Goal: Transaction & Acquisition: Obtain resource

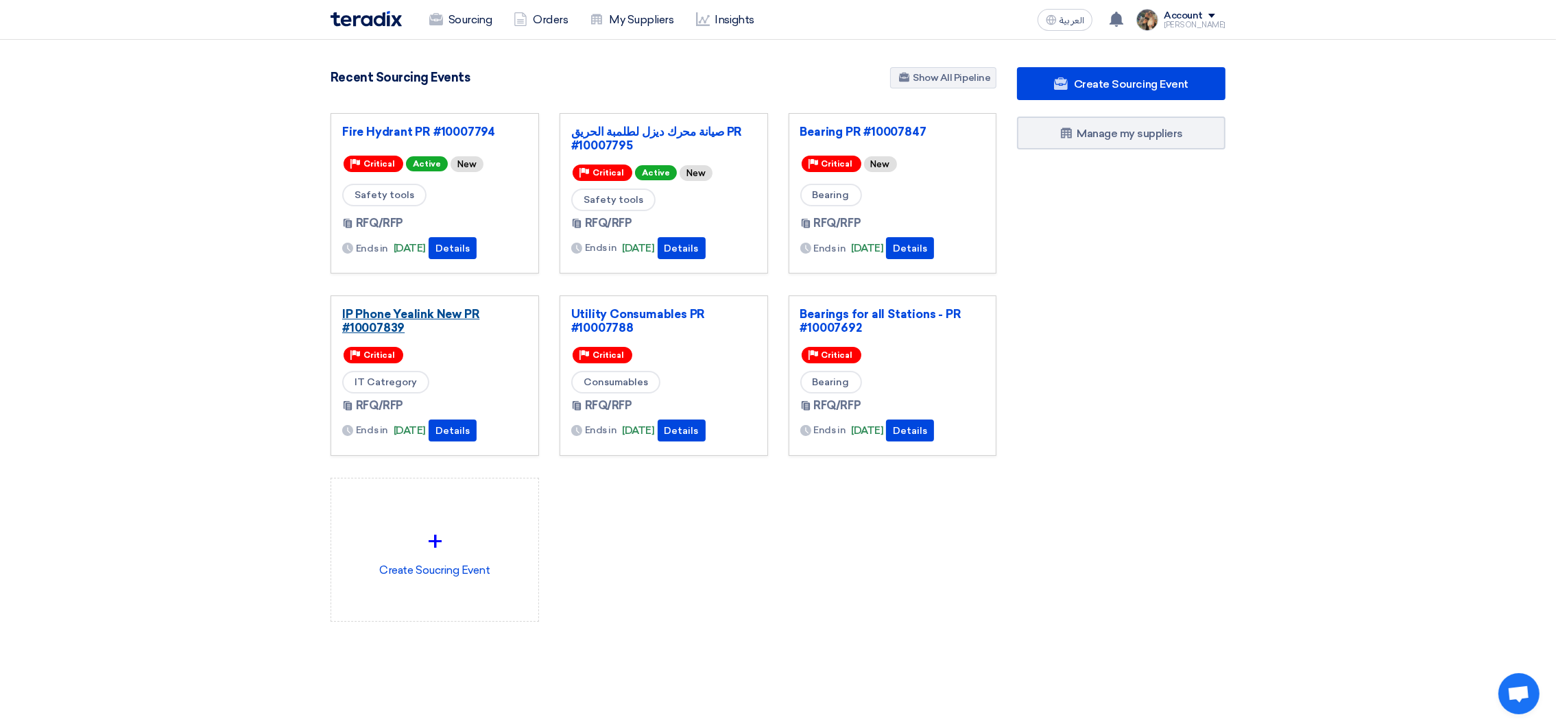
click at [413, 316] on link "IP Phone Yealink New PR #10007839" at bounding box center [434, 320] width 185 height 27
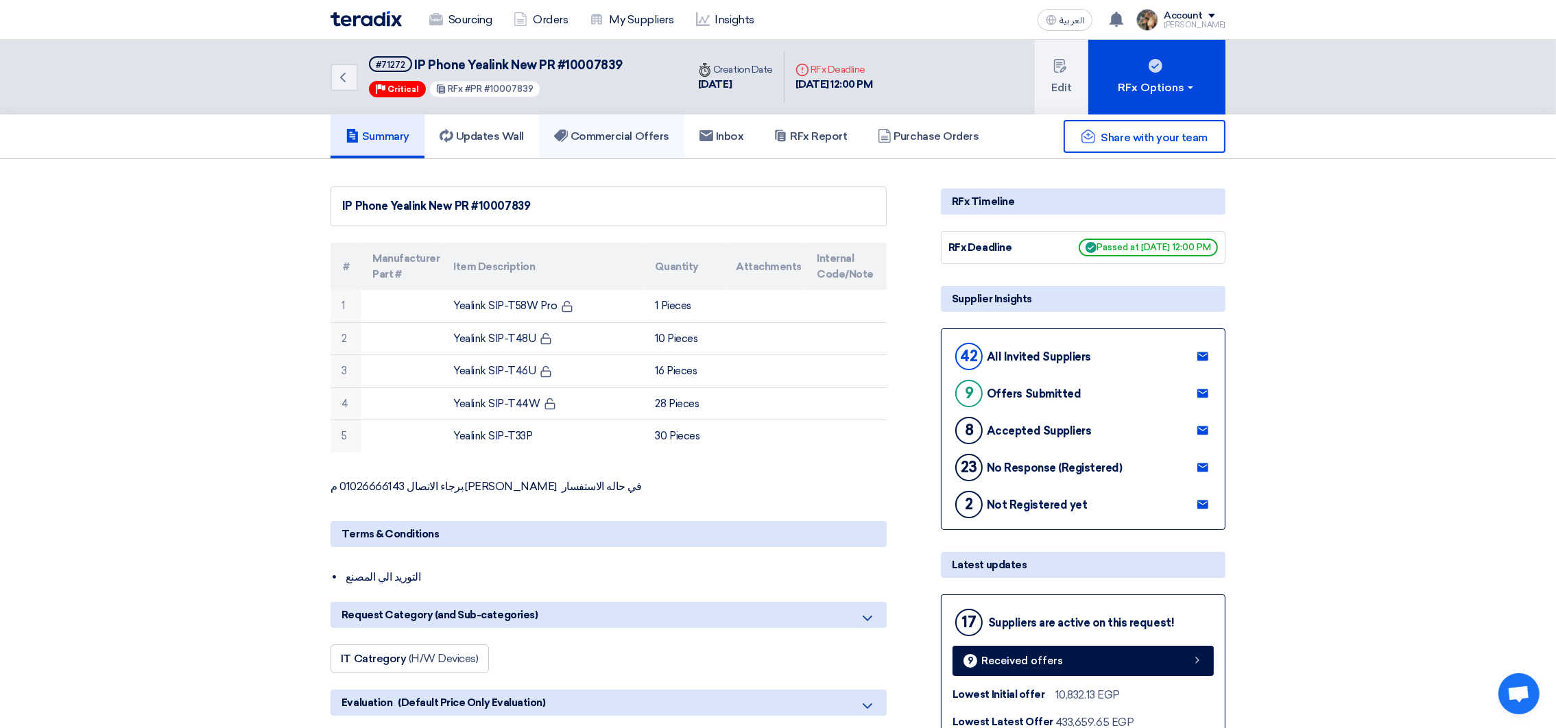
click at [612, 146] on link "Commercial Offers" at bounding box center [611, 137] width 145 height 44
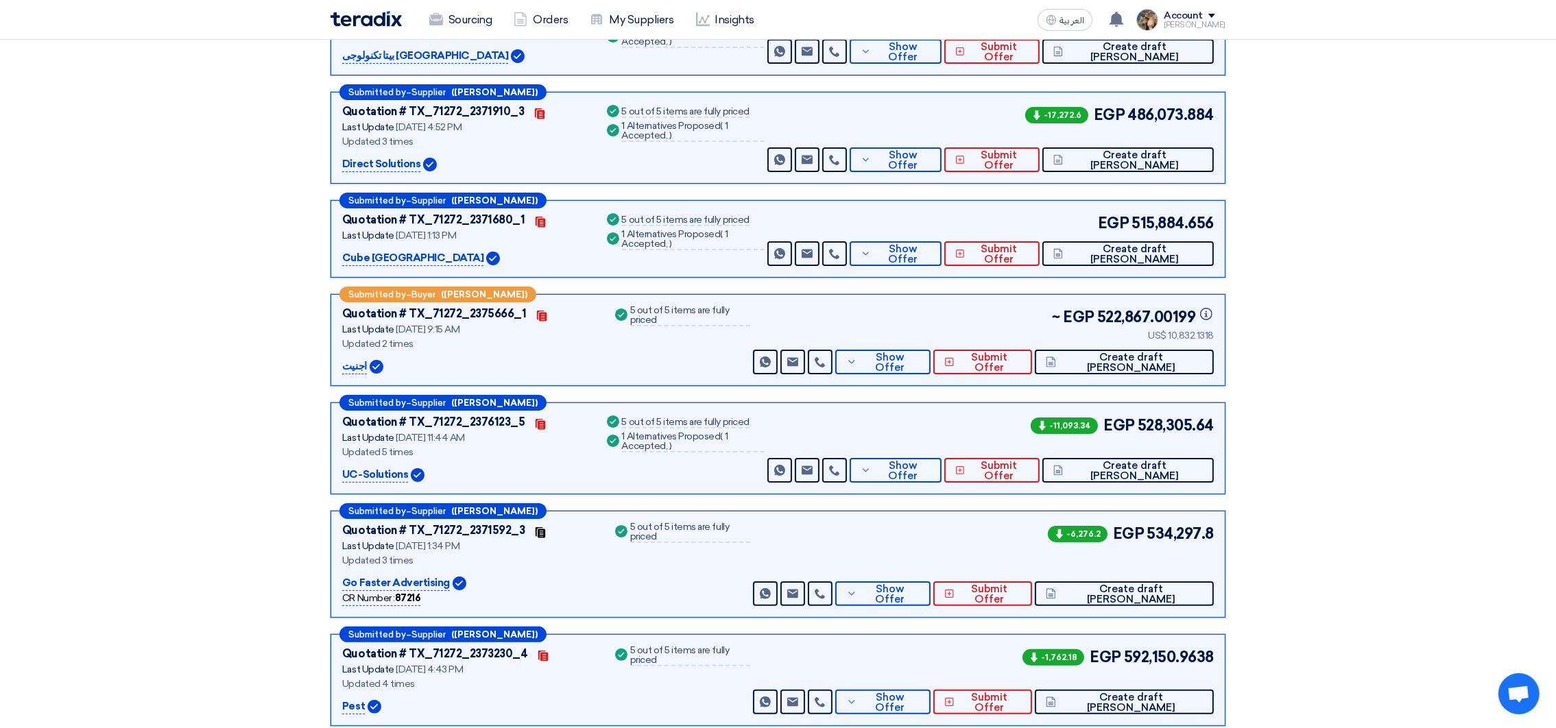
scroll to position [412, 0]
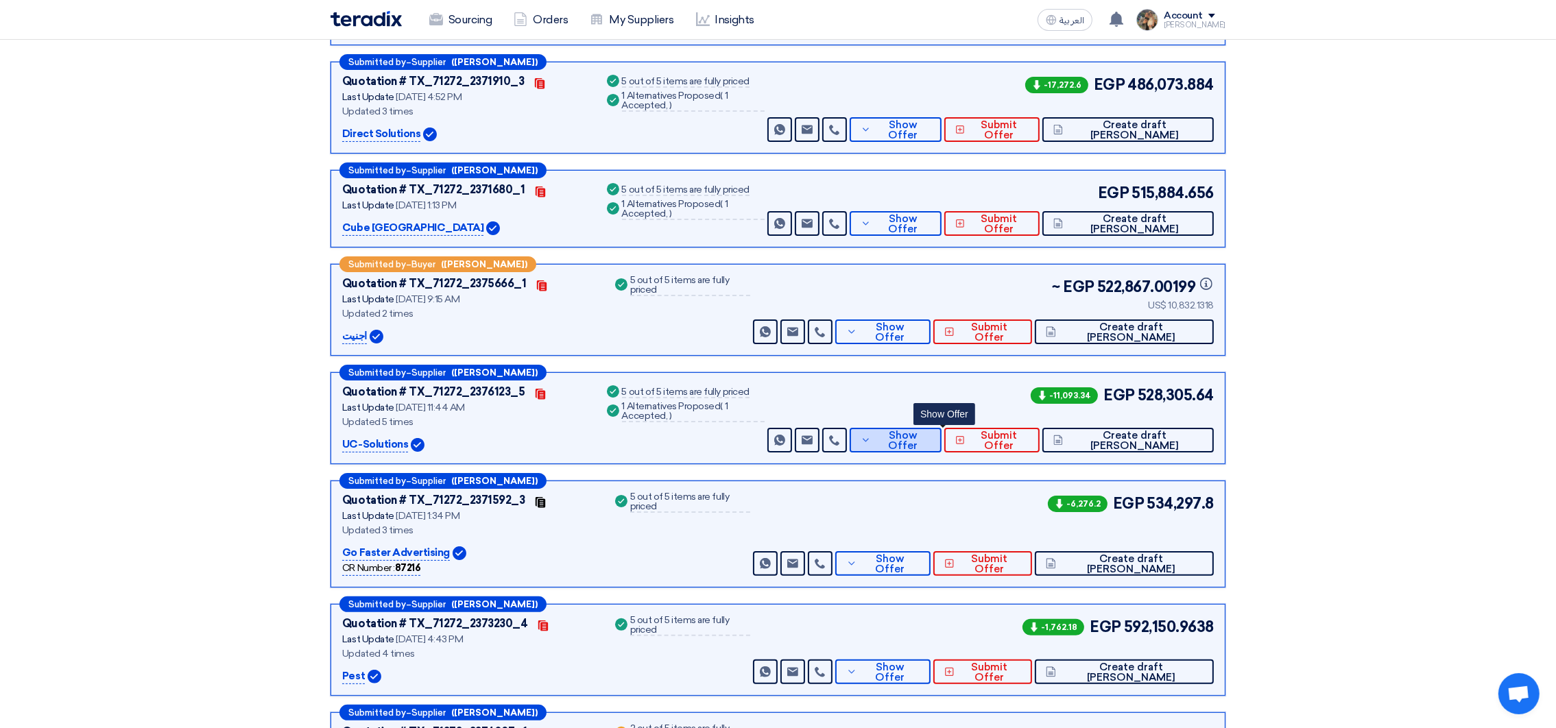
click at [931, 439] on span "Show Offer" at bounding box center [903, 441] width 56 height 21
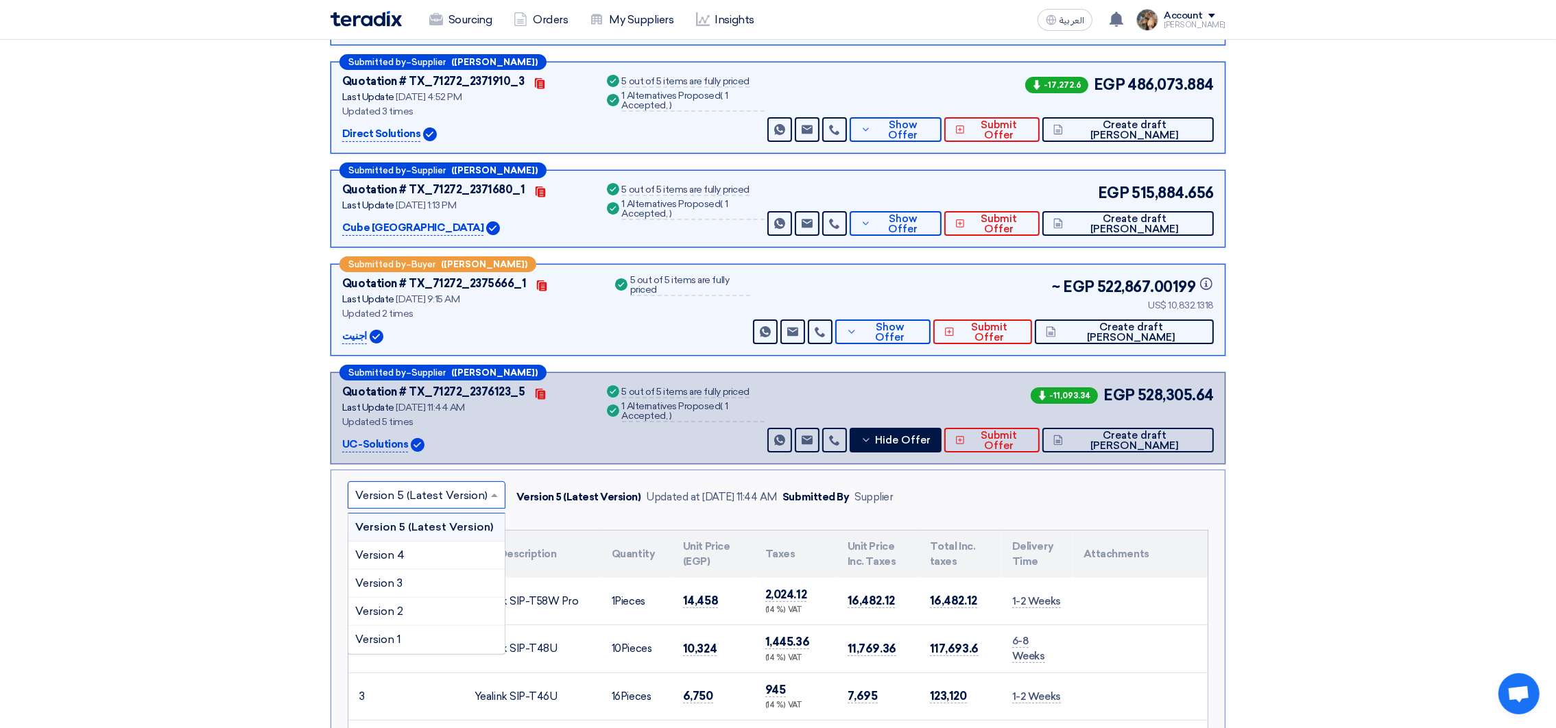
click at [440, 491] on input "text" at bounding box center [419, 497] width 129 height 23
click at [402, 636] on div "Version 1" at bounding box center [426, 639] width 156 height 27
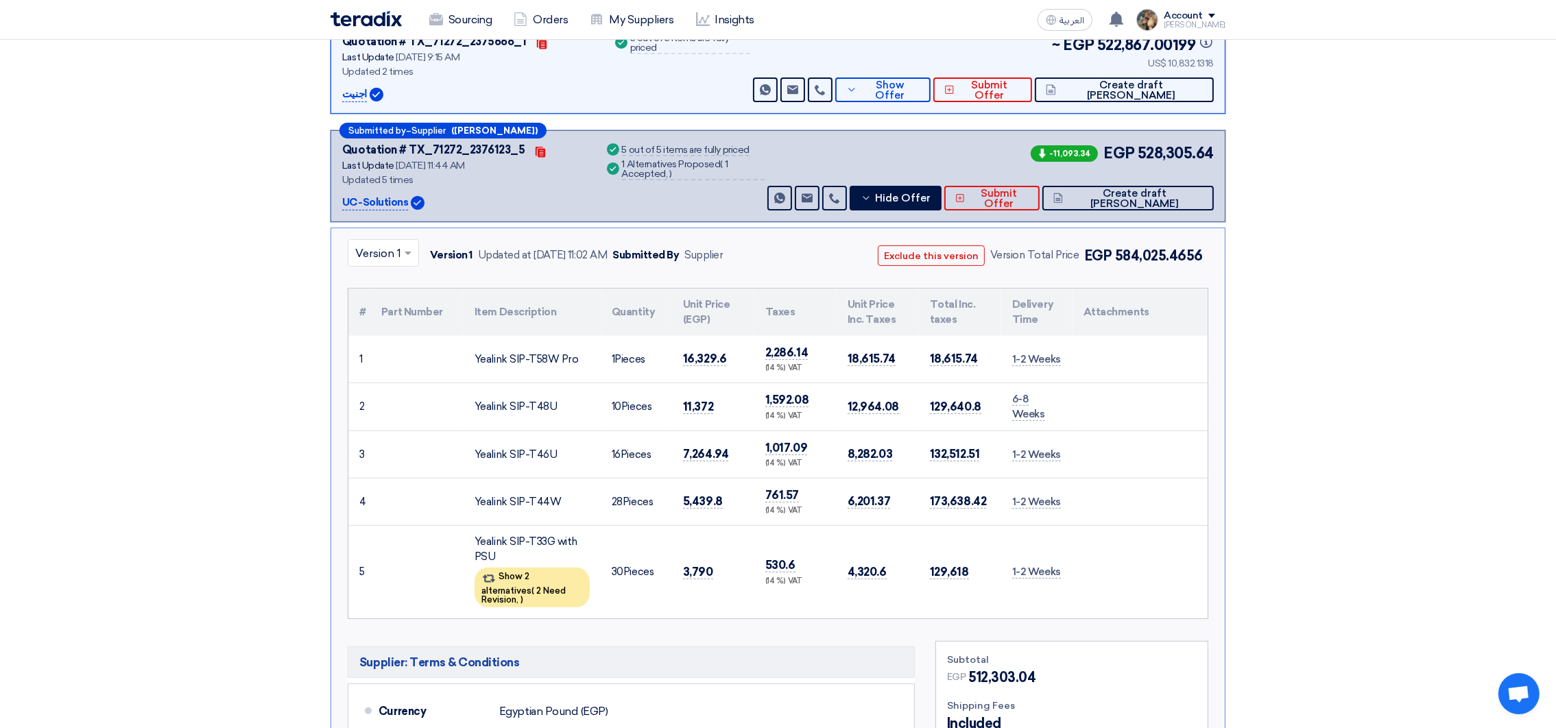
scroll to position [823, 0]
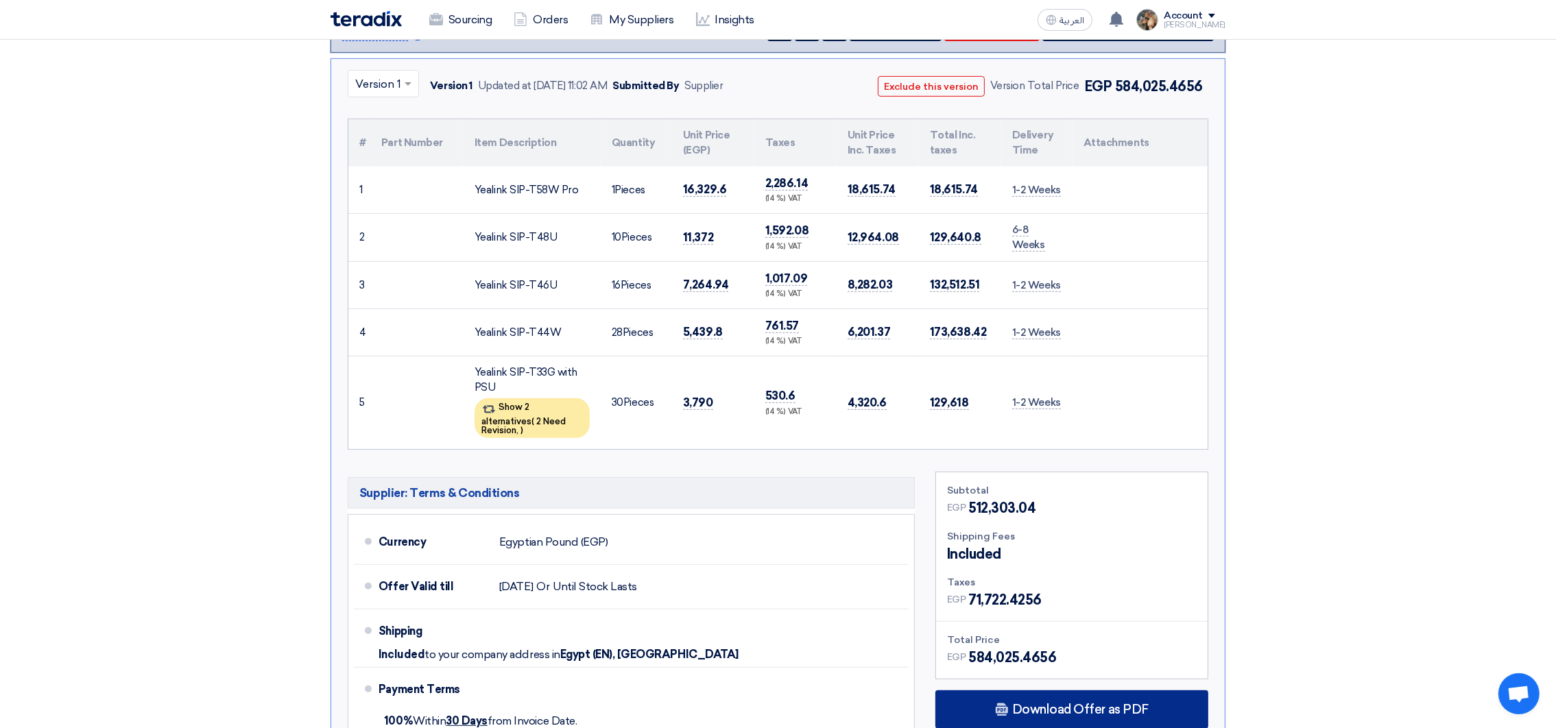
click at [1088, 691] on div "Download Offer as PDF" at bounding box center [1072, 710] width 273 height 38
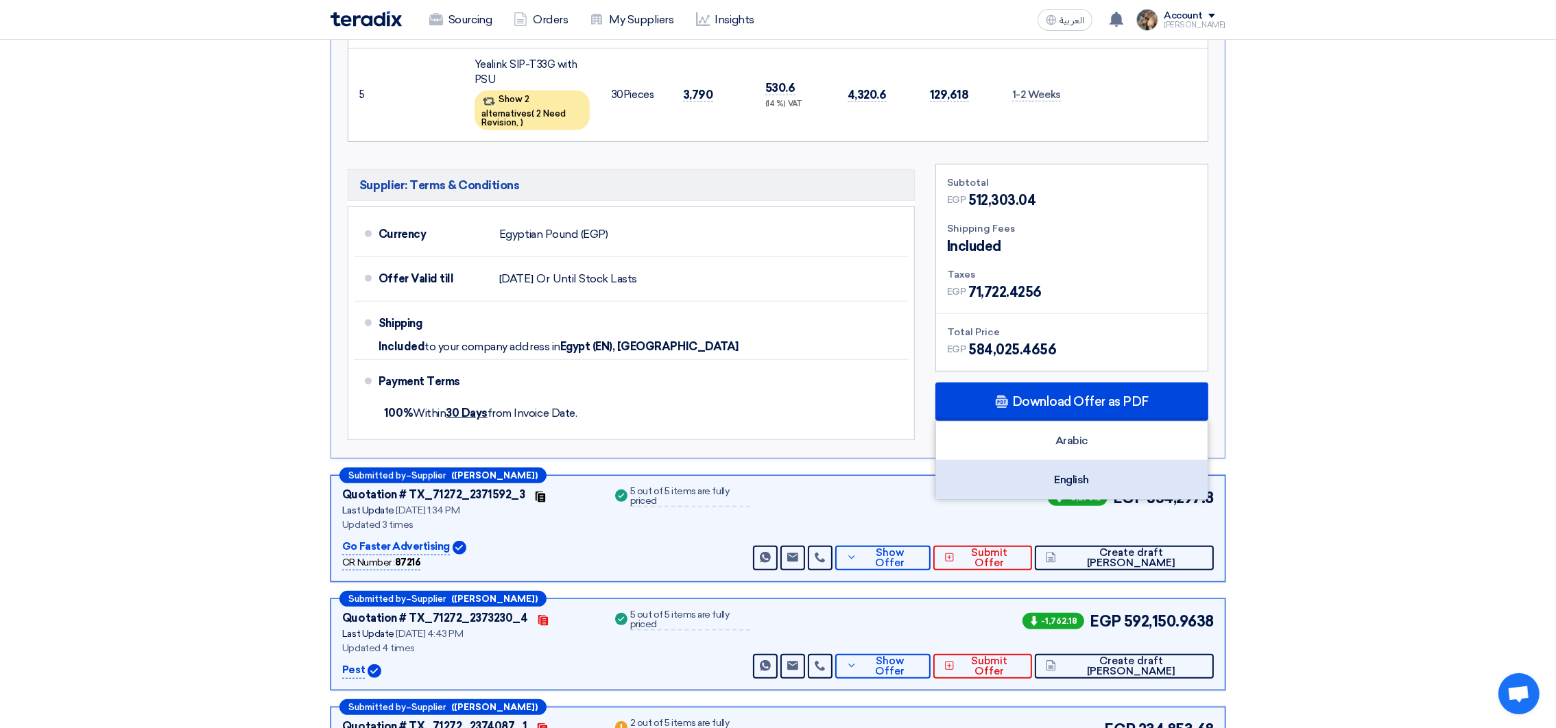
click at [1078, 467] on div "English" at bounding box center [1072, 480] width 272 height 38
